Goal: Browse casually

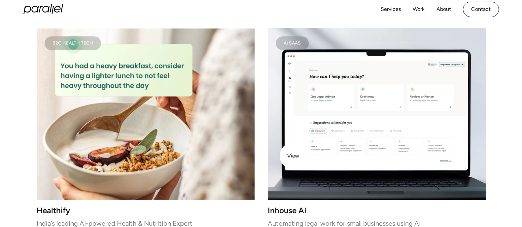
scroll to position [901, 0]
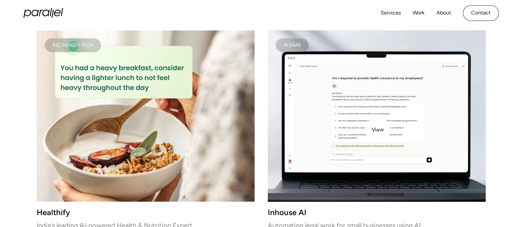
click at [378, 130] on video at bounding box center [377, 116] width 218 height 172
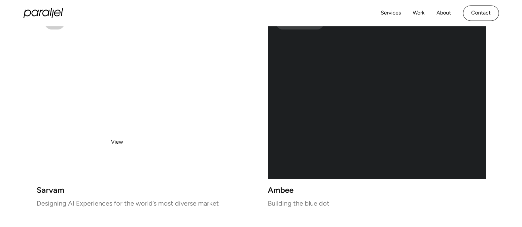
scroll to position [1372, 0]
click at [163, 126] on video at bounding box center [146, 94] width 218 height 172
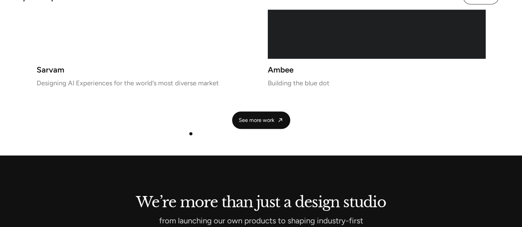
scroll to position [1445, 0]
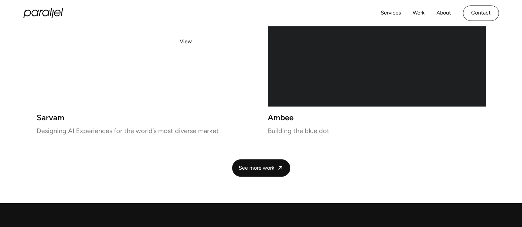
click at [186, 42] on video at bounding box center [146, 21] width 218 height 172
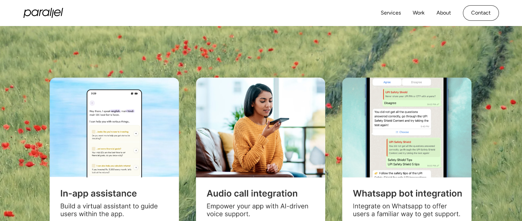
scroll to position [0, 1]
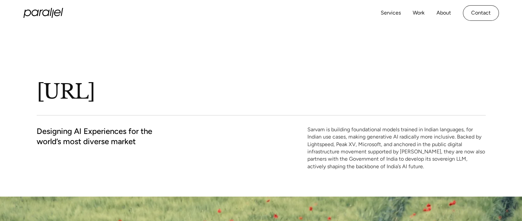
click at [187, 58] on div "Sarvam.ai Designing AI Experiences for the world’s most diverse market Sarvam i…" at bounding box center [261, 111] width 449 height 171
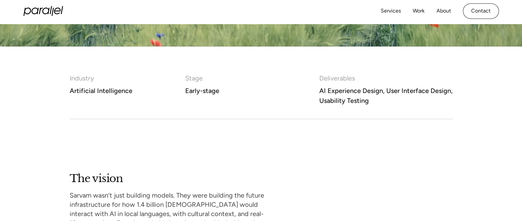
scroll to position [431, 0]
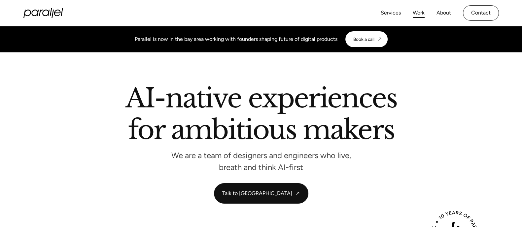
click at [422, 10] on link "Work" at bounding box center [418, 13] width 12 height 10
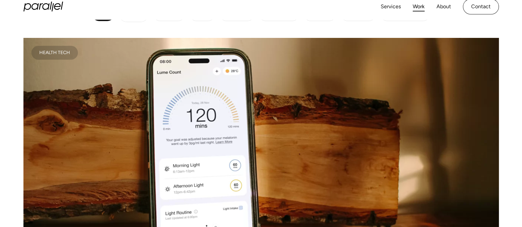
scroll to position [100, 0]
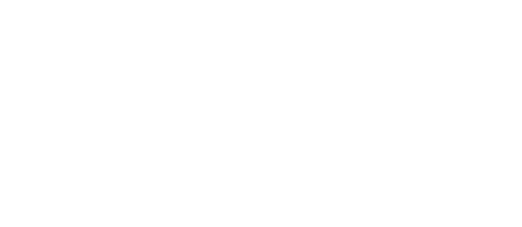
scroll to position [178, 0]
